Goal: Find specific page/section: Find specific page/section

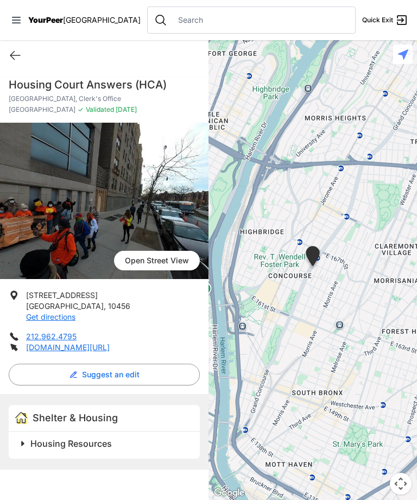
scroll to position [35, 0]
click at [91, 405] on div "Shelter & Housing" at bounding box center [104, 418] width 191 height 27
click at [88, 412] on span "Shelter & Housing" at bounding box center [75, 417] width 85 height 11
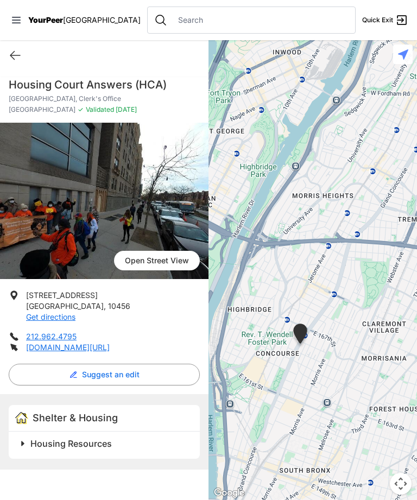
scroll to position [0, 0]
click at [172, 21] on input "text" at bounding box center [260, 20] width 177 height 11
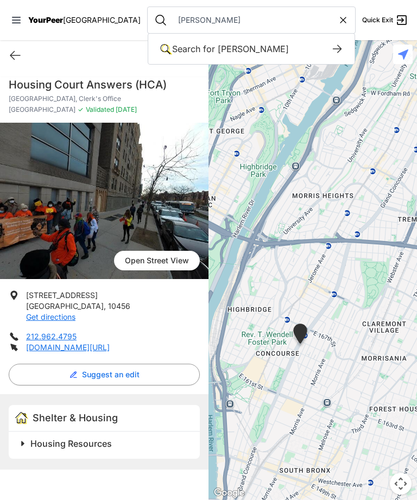
type input "[PERSON_NAME]"
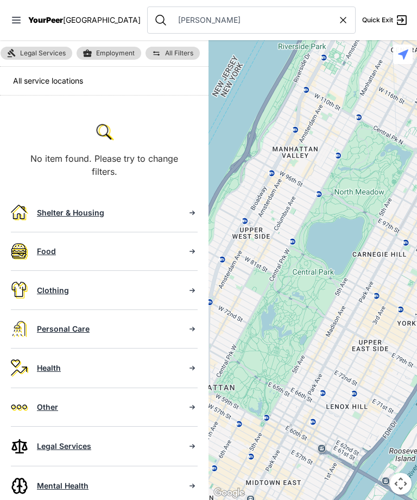
scroll to position [0, 440]
click at [338, 16] on icon at bounding box center [343, 20] width 11 height 11
type input "[PERSON_NAME]"
click at [338, 18] on icon at bounding box center [343, 20] width 11 height 11
select select "recentlyUpdated"
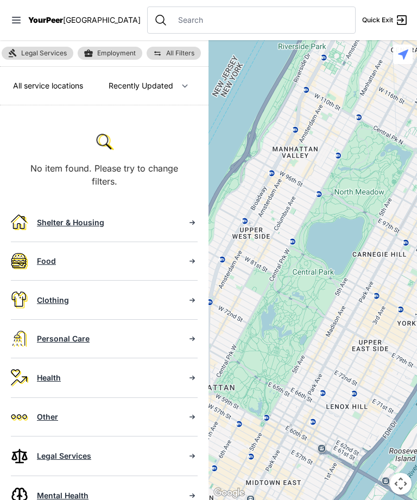
click at [319, 15] on div at bounding box center [251, 20] width 209 height 27
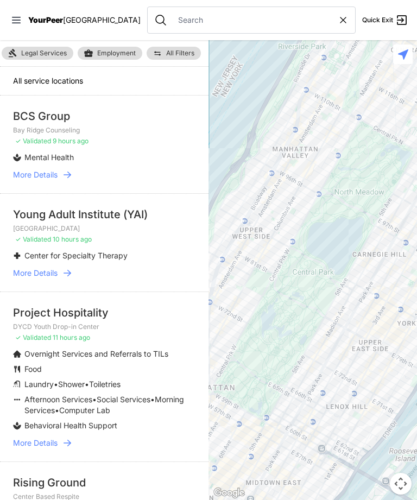
type input "[PERSON_NAME]"
